Goal: Navigation & Orientation: Find specific page/section

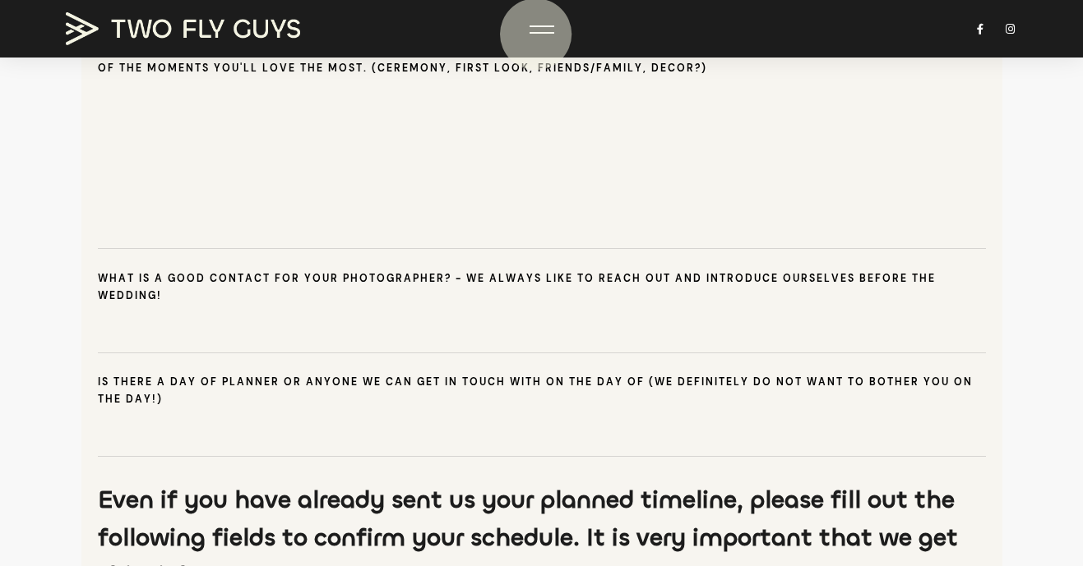
click at [534, 35] on div at bounding box center [541, 29] width 25 height 16
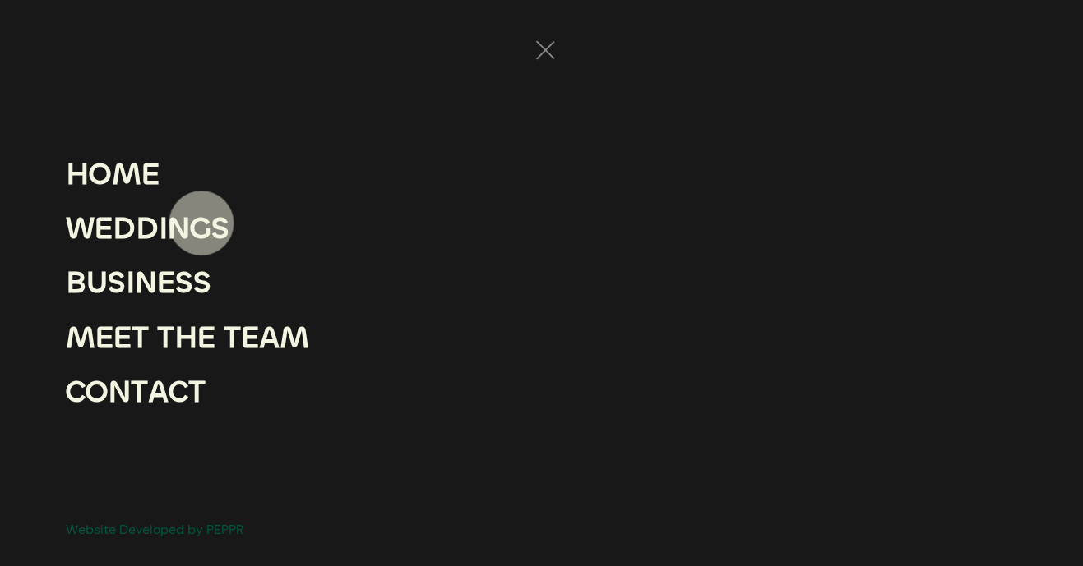
click at [200, 225] on div "G" at bounding box center [200, 228] width 21 height 54
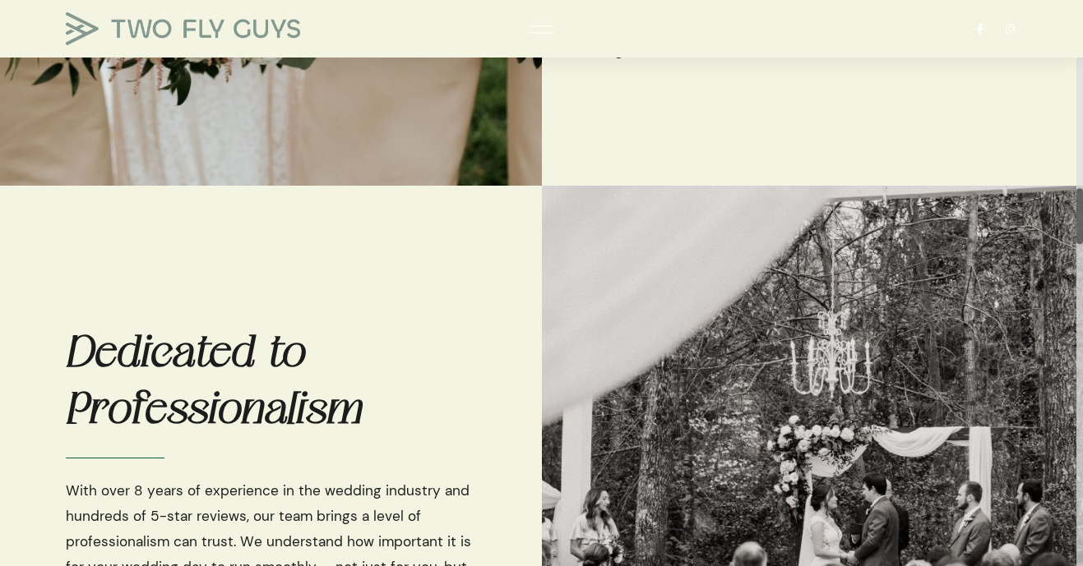
click at [537, 25] on div at bounding box center [541, 26] width 25 height 2
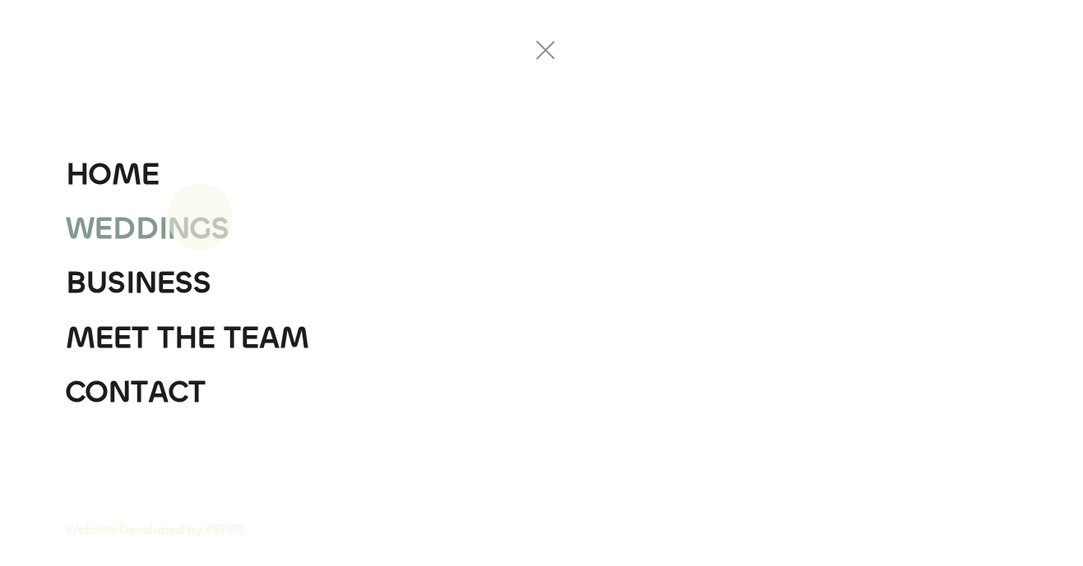
click at [199, 219] on div "G" at bounding box center [200, 228] width 21 height 54
